Goal: Navigation & Orientation: Find specific page/section

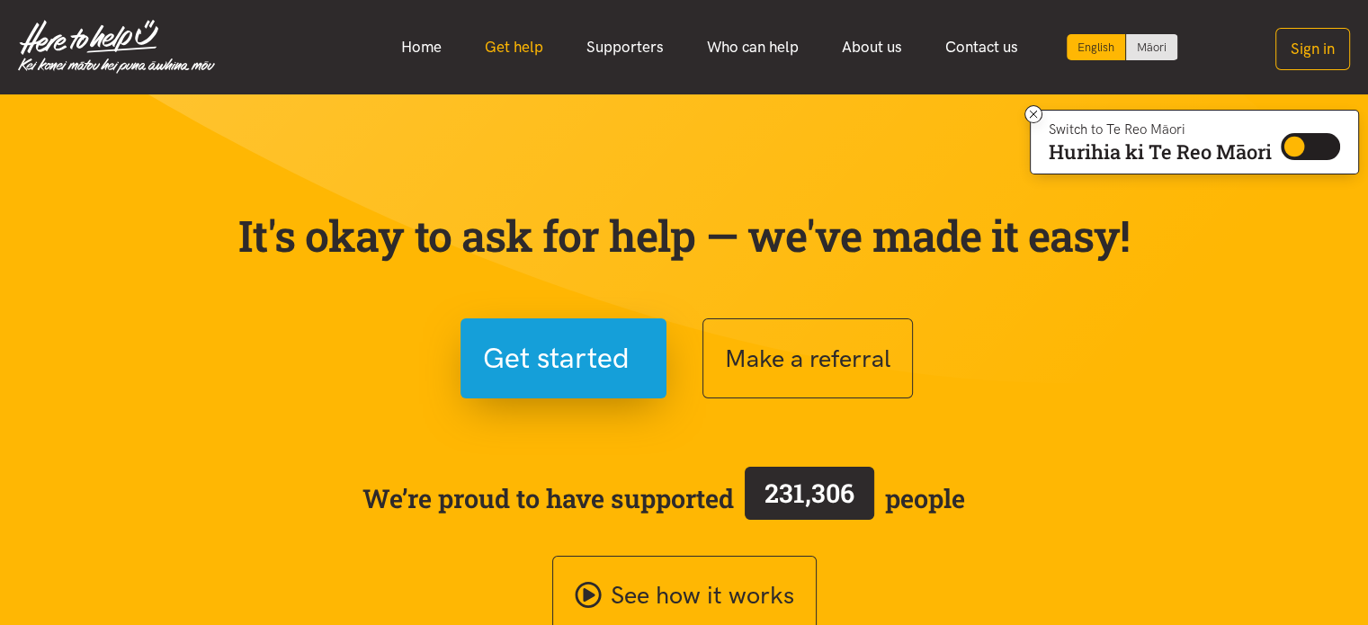
click at [527, 46] on link "Get help" at bounding box center [514, 47] width 102 height 39
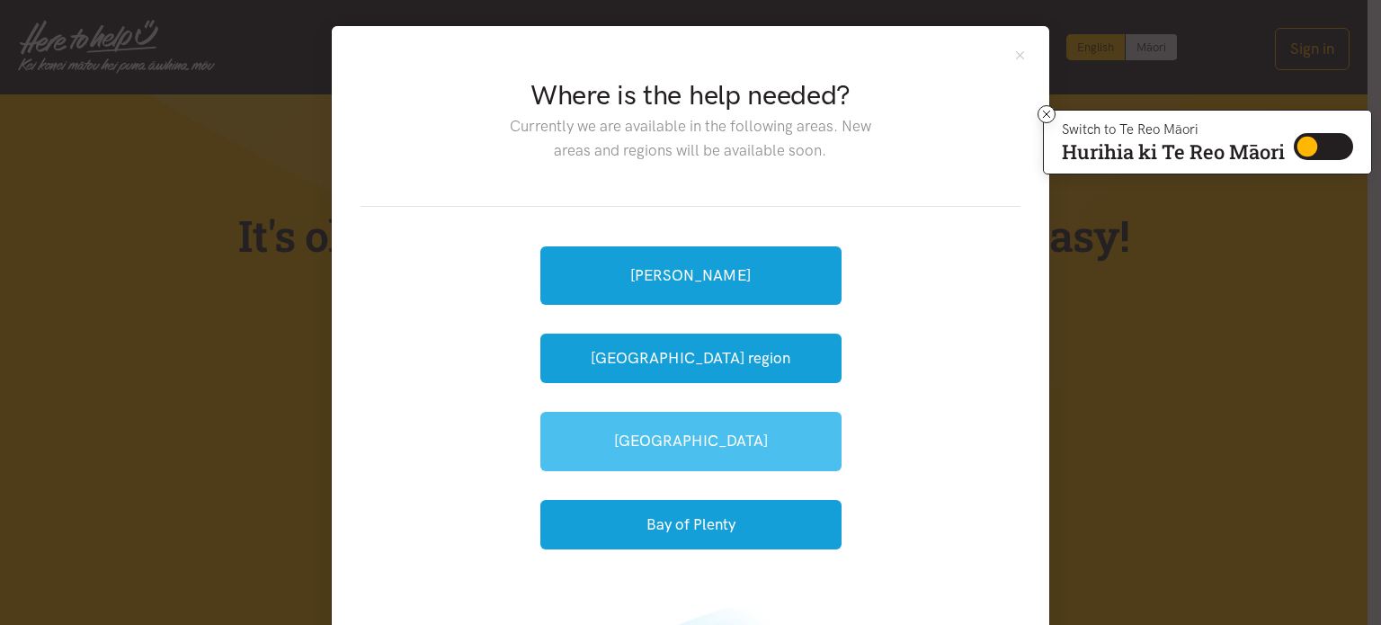
click at [706, 421] on link "[GEOGRAPHIC_DATA]" at bounding box center [690, 441] width 301 height 58
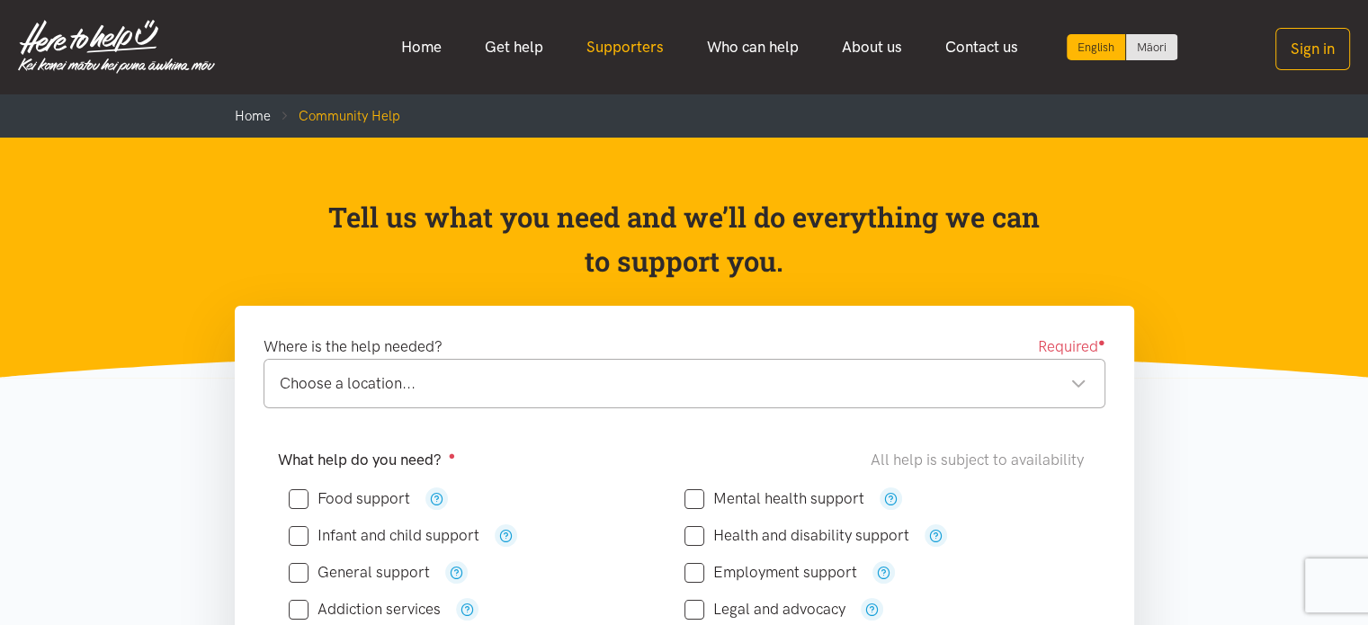
click at [636, 44] on link "Supporters" at bounding box center [625, 47] width 120 height 39
